Goal: Information Seeking & Learning: Learn about a topic

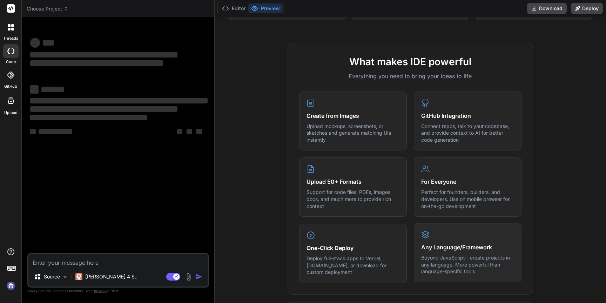
scroll to position [215, 0]
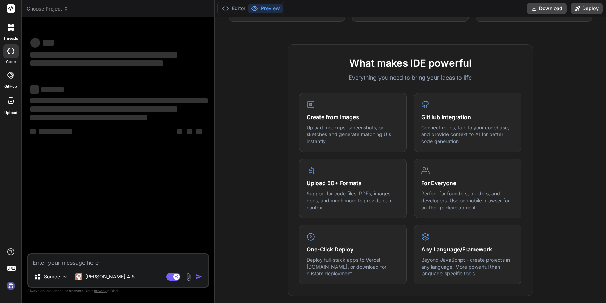
type textarea "x"
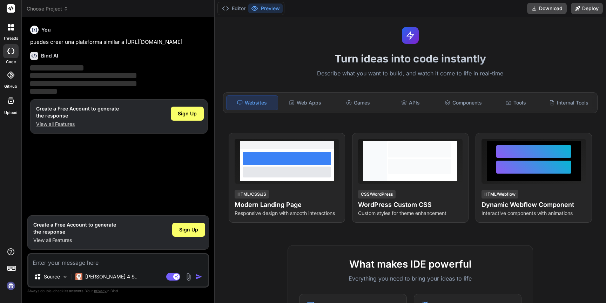
scroll to position [8, 0]
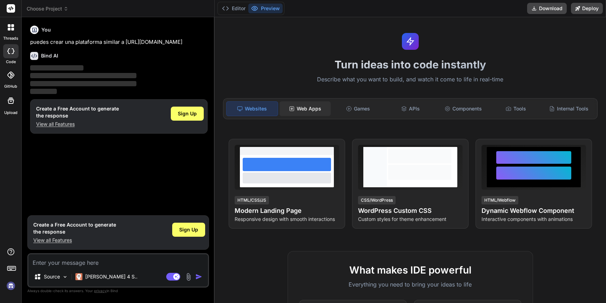
click at [307, 103] on div "Web Apps" at bounding box center [305, 108] width 51 height 15
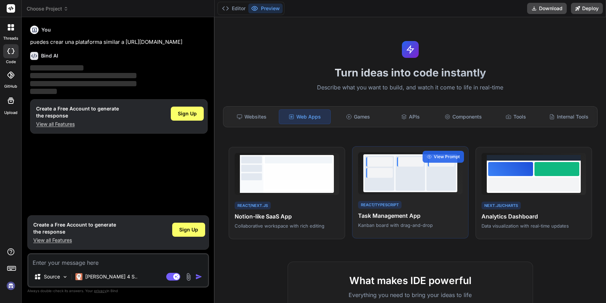
scroll to position [0, 0]
click at [412, 194] on div "React/TypeScript Task Management App Kanban board with drag-and-drop View Prompt" at bounding box center [410, 192] width 116 height 93
click at [362, 114] on div "Games" at bounding box center [357, 116] width 51 height 15
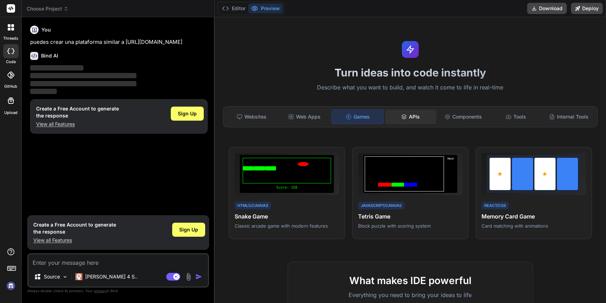
click at [415, 120] on div "APIs" at bounding box center [410, 116] width 51 height 15
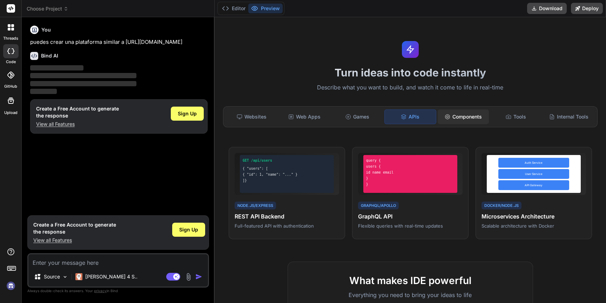
click at [459, 116] on div "Components" at bounding box center [463, 116] width 51 height 15
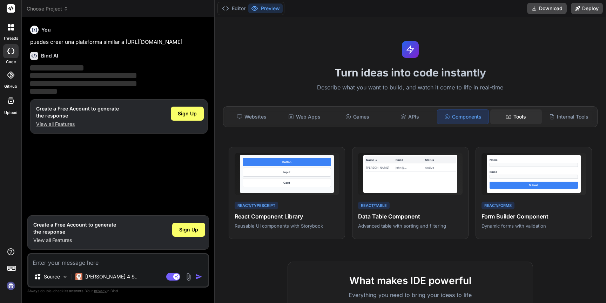
click at [506, 117] on icon at bounding box center [509, 117] width 6 height 6
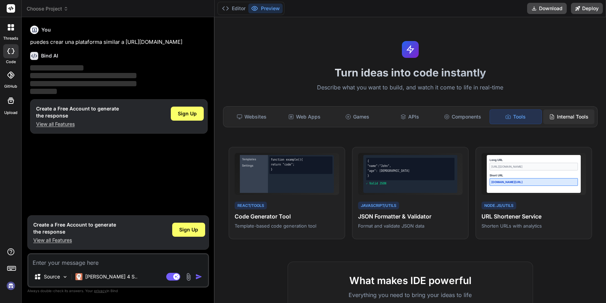
click at [563, 116] on div "Internal Tools" at bounding box center [568, 116] width 51 height 15
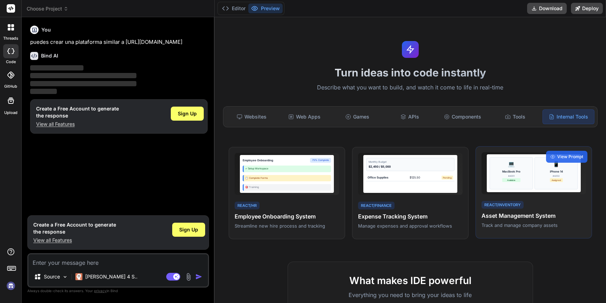
click at [514, 185] on div "MacBook Pro #A001 Available" at bounding box center [511, 178] width 18 height 18
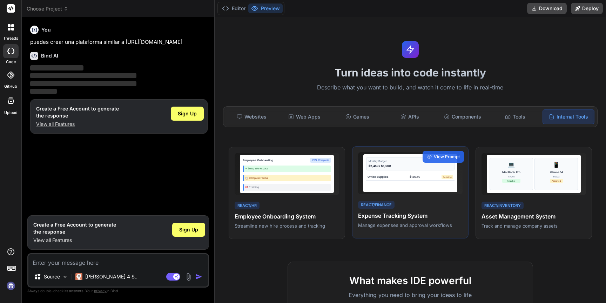
scroll to position [7, 0]
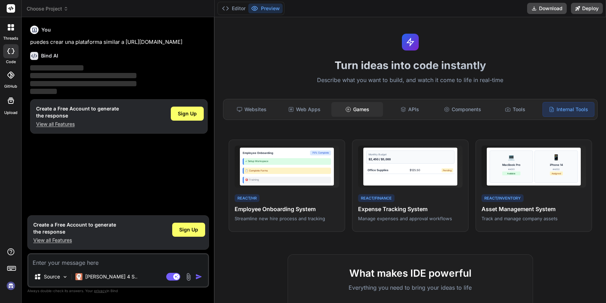
click at [356, 111] on div "Games" at bounding box center [357, 109] width 51 height 15
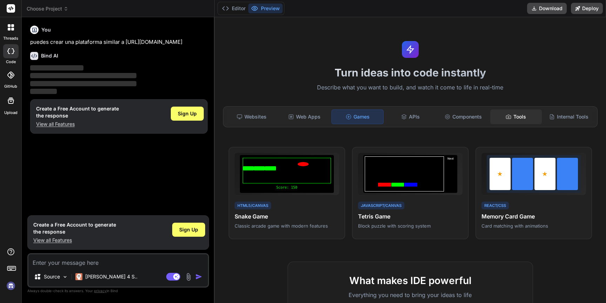
scroll to position [0, 0]
click at [255, 120] on div "Websites" at bounding box center [251, 116] width 51 height 15
